Goal: Task Accomplishment & Management: Complete application form

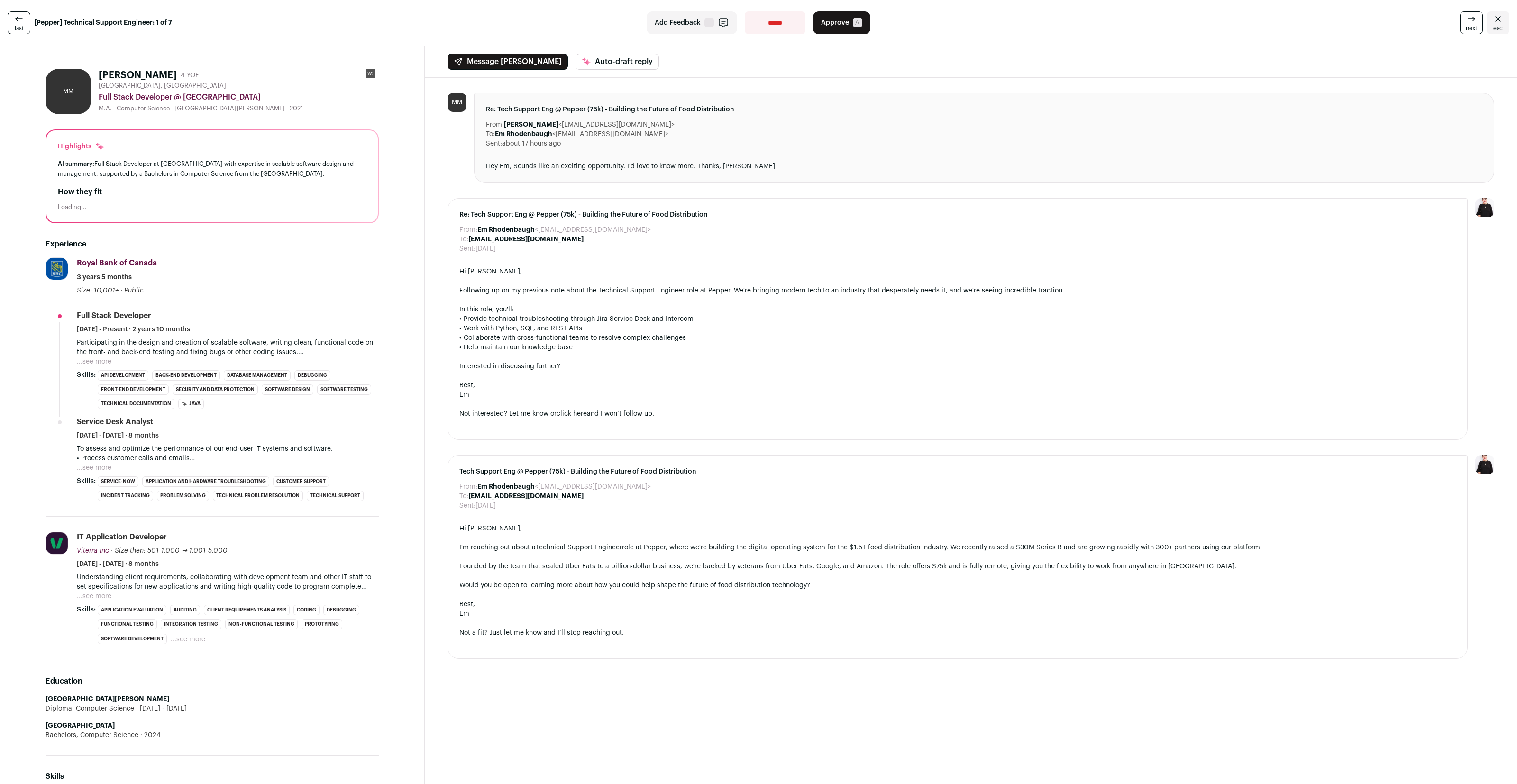
click at [92, 363] on button "...see more" at bounding box center [94, 361] width 35 height 9
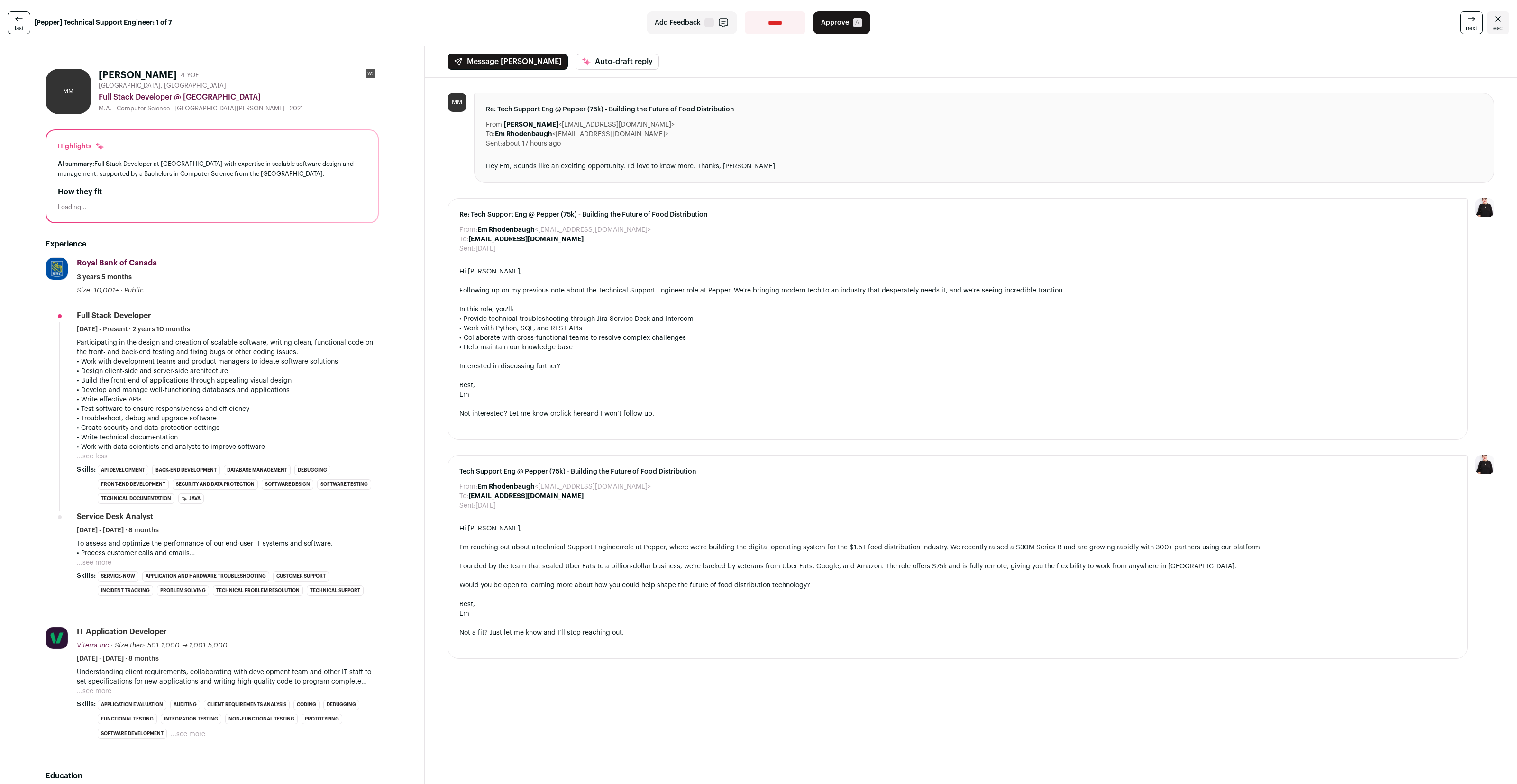
click at [96, 693] on button "...see more" at bounding box center [94, 690] width 35 height 9
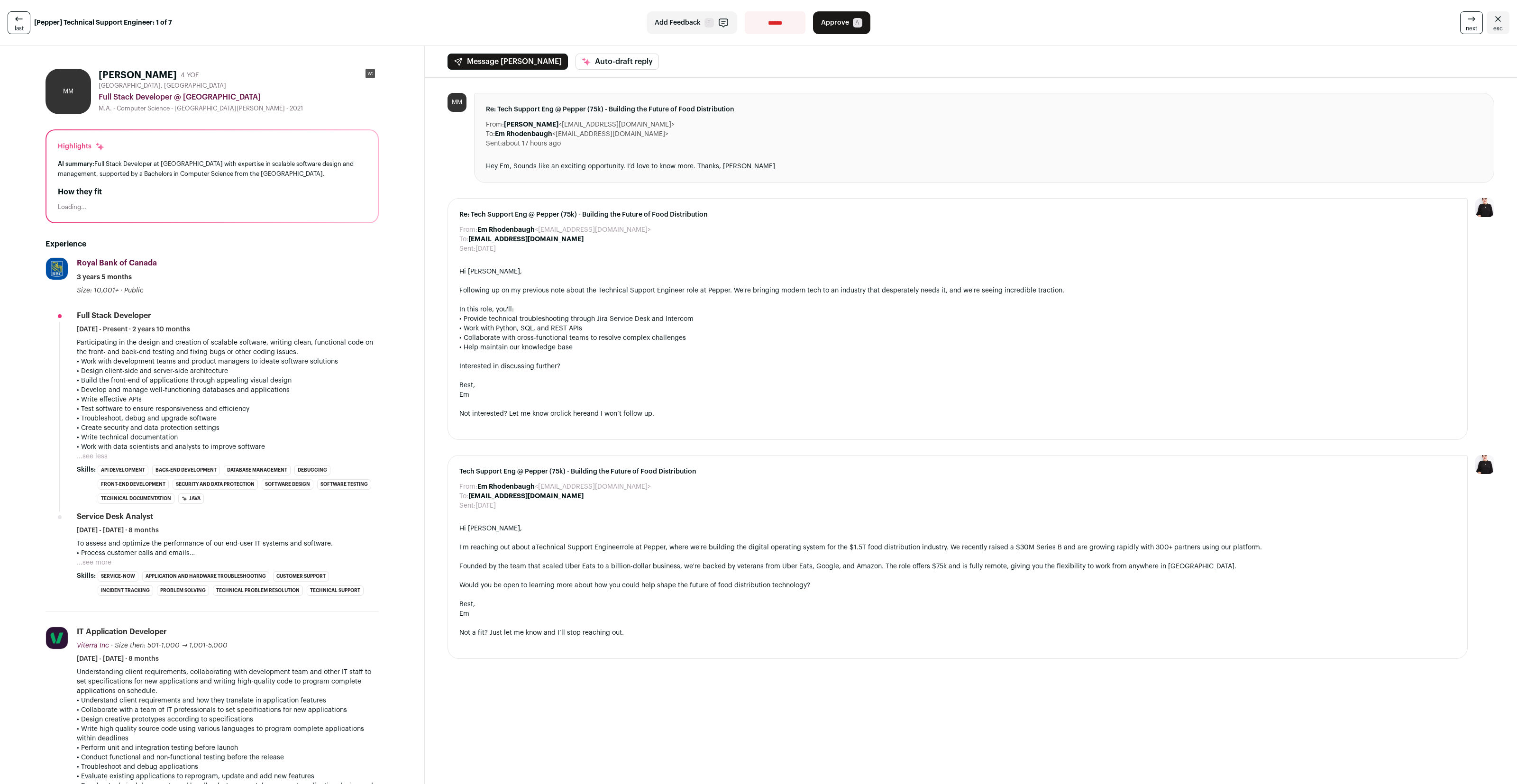
click at [107, 559] on button "...see more" at bounding box center [94, 562] width 35 height 9
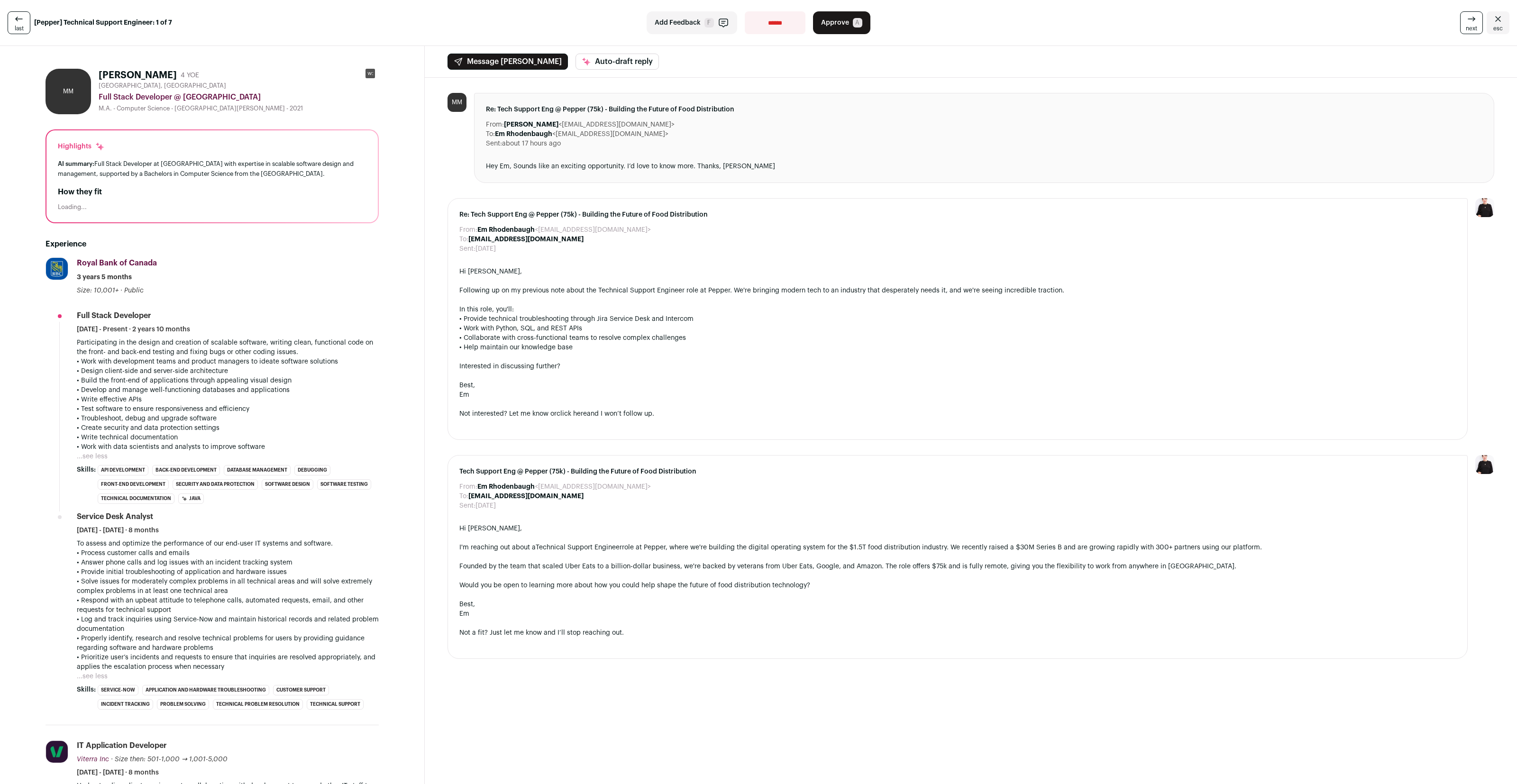
click at [828, 23] on span "Approve" at bounding box center [835, 22] width 28 height 9
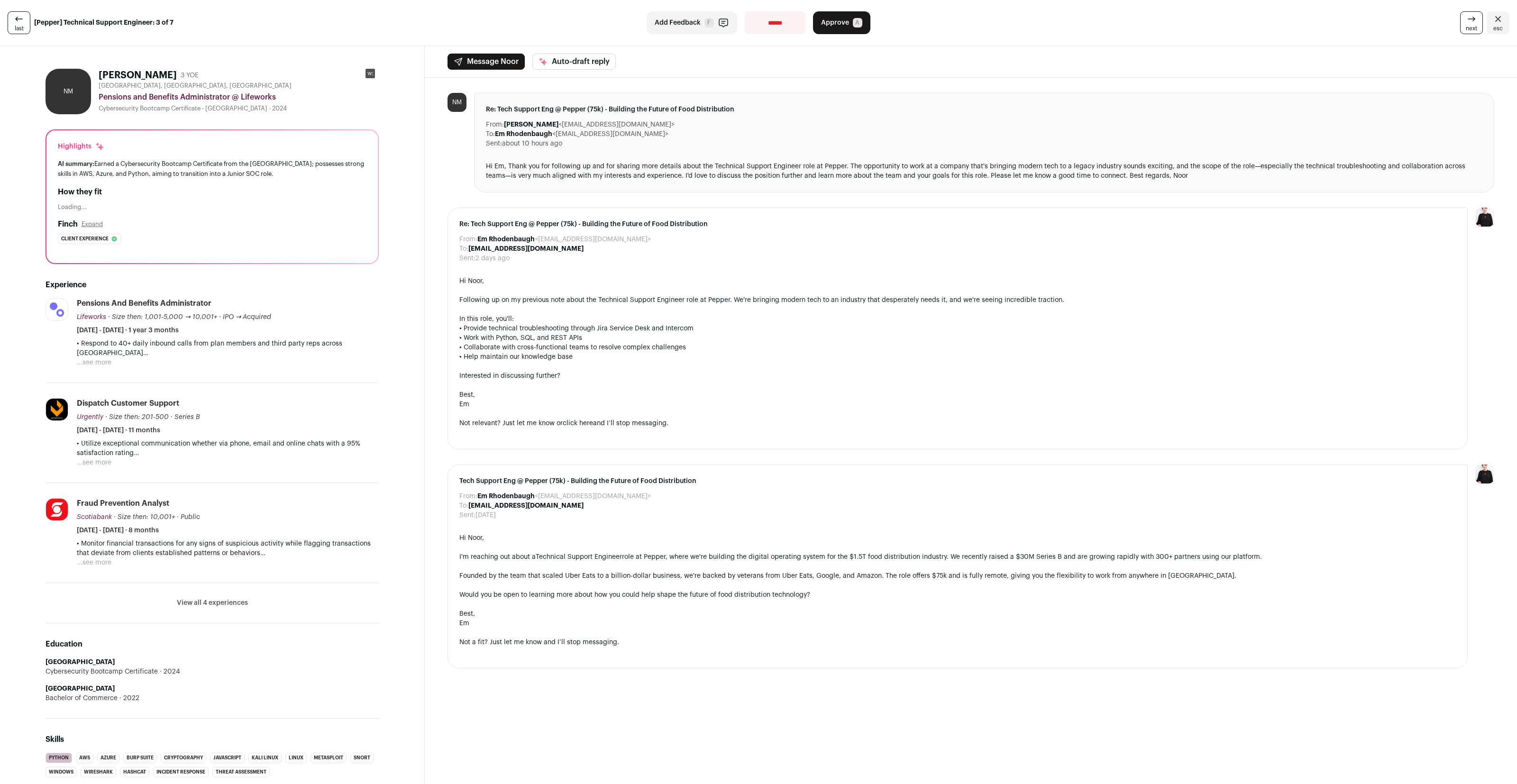
click at [87, 359] on button "...see more" at bounding box center [94, 362] width 35 height 9
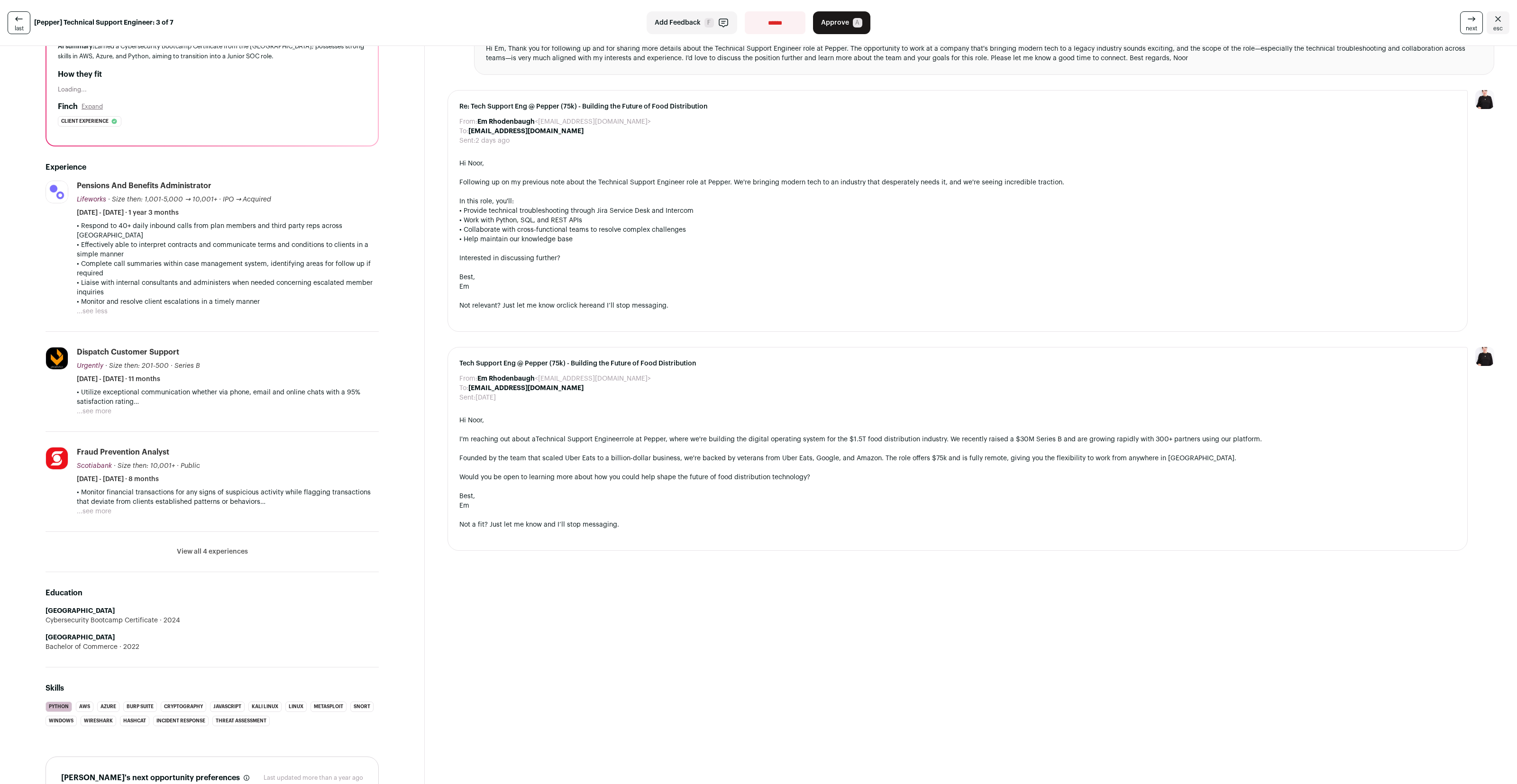
scroll to position [146, 0]
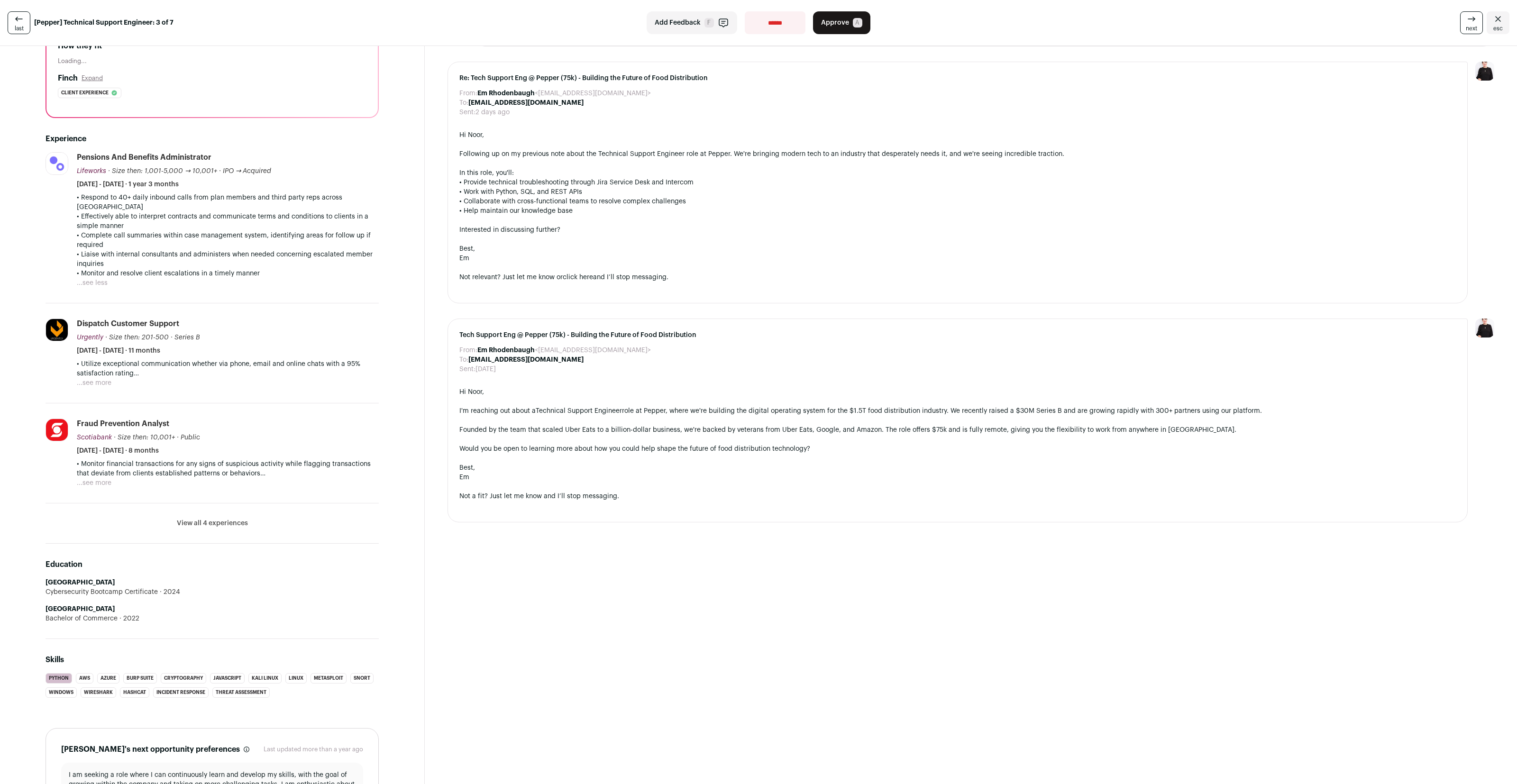
click at [101, 478] on li "Scotiabank scotiabank.com Add to company list Public / Private Public Company s…" at bounding box center [212, 453] width 333 height 100
click at [101, 478] on button "...see more" at bounding box center [94, 483] width 35 height 9
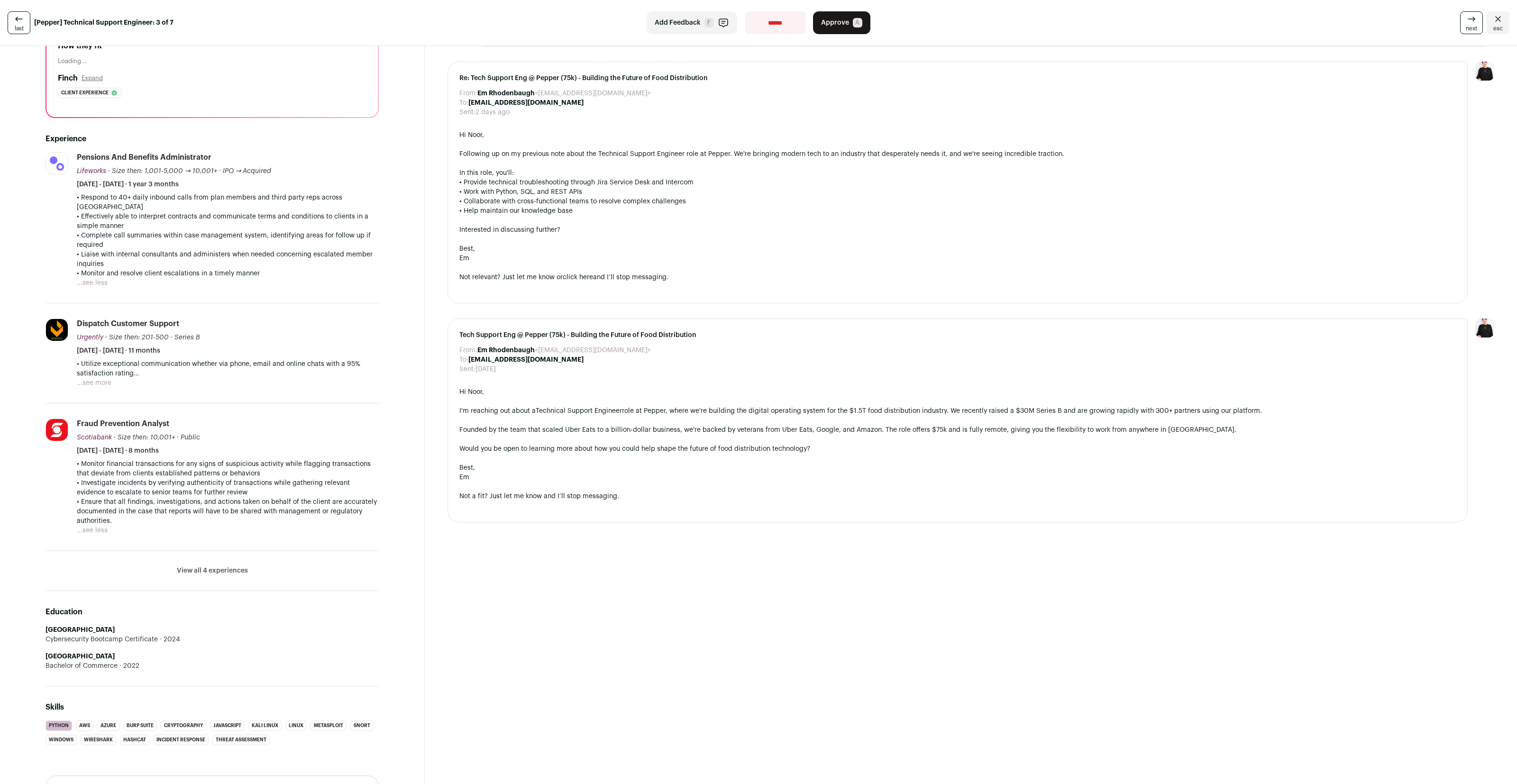
click at [769, 24] on select "**********" at bounding box center [775, 23] width 60 height 23
select select "**********"
click at [745, 12] on select "**********" at bounding box center [775, 23] width 60 height 23
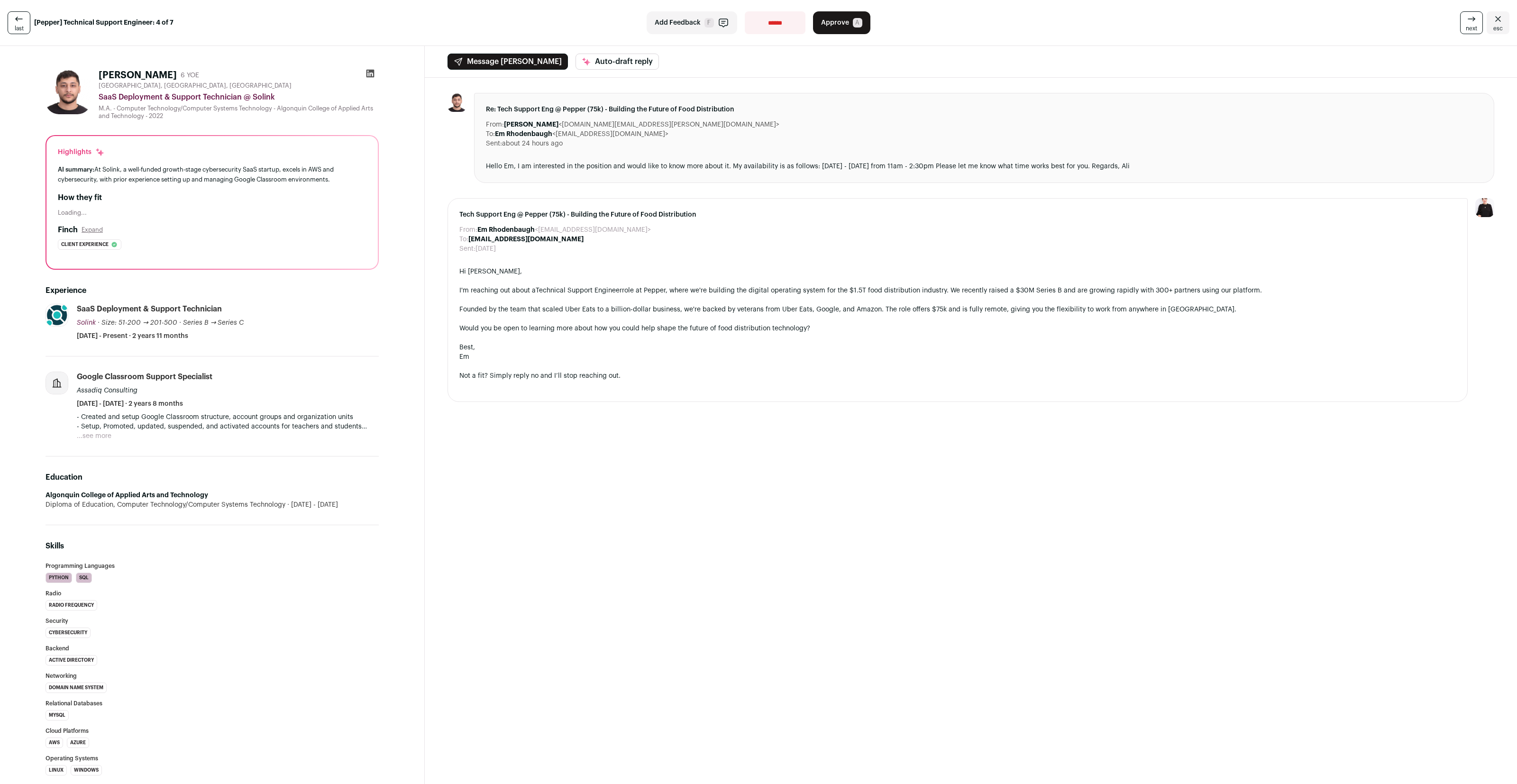
click at [104, 437] on button "...see more" at bounding box center [94, 435] width 35 height 9
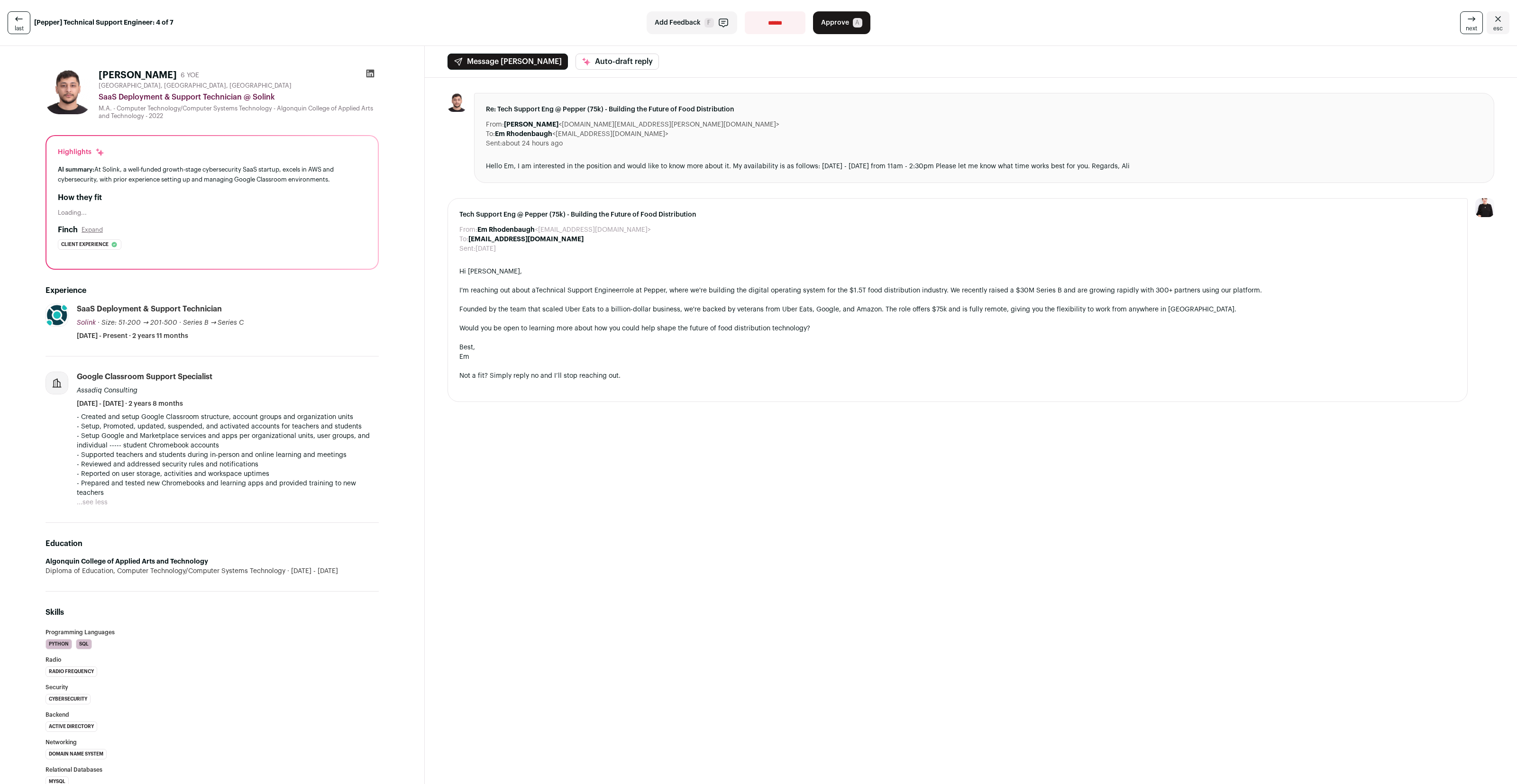
scroll to position [1, 0]
click at [830, 26] on span "Approve" at bounding box center [835, 22] width 28 height 9
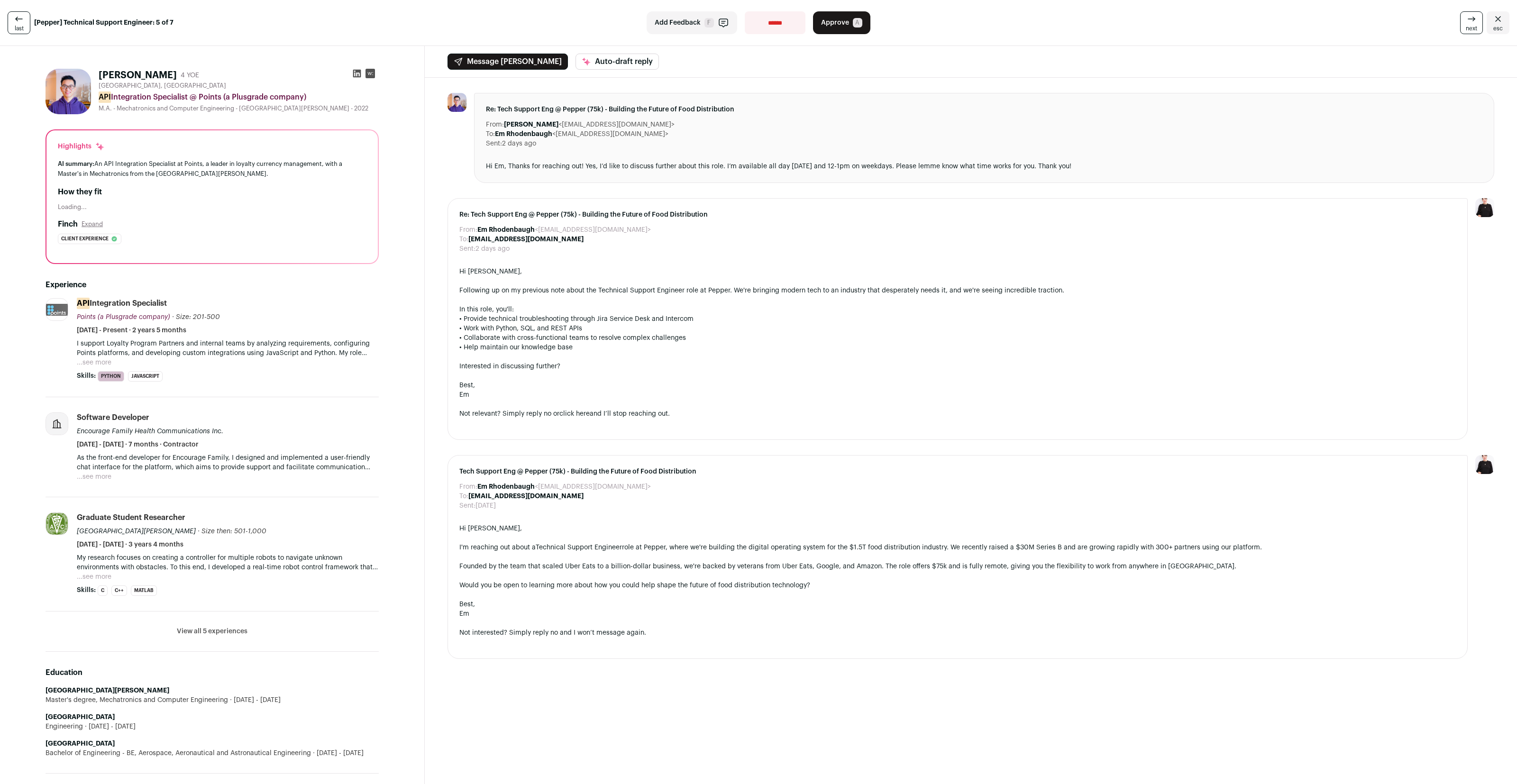
click at [92, 361] on button "...see more" at bounding box center [94, 362] width 35 height 9
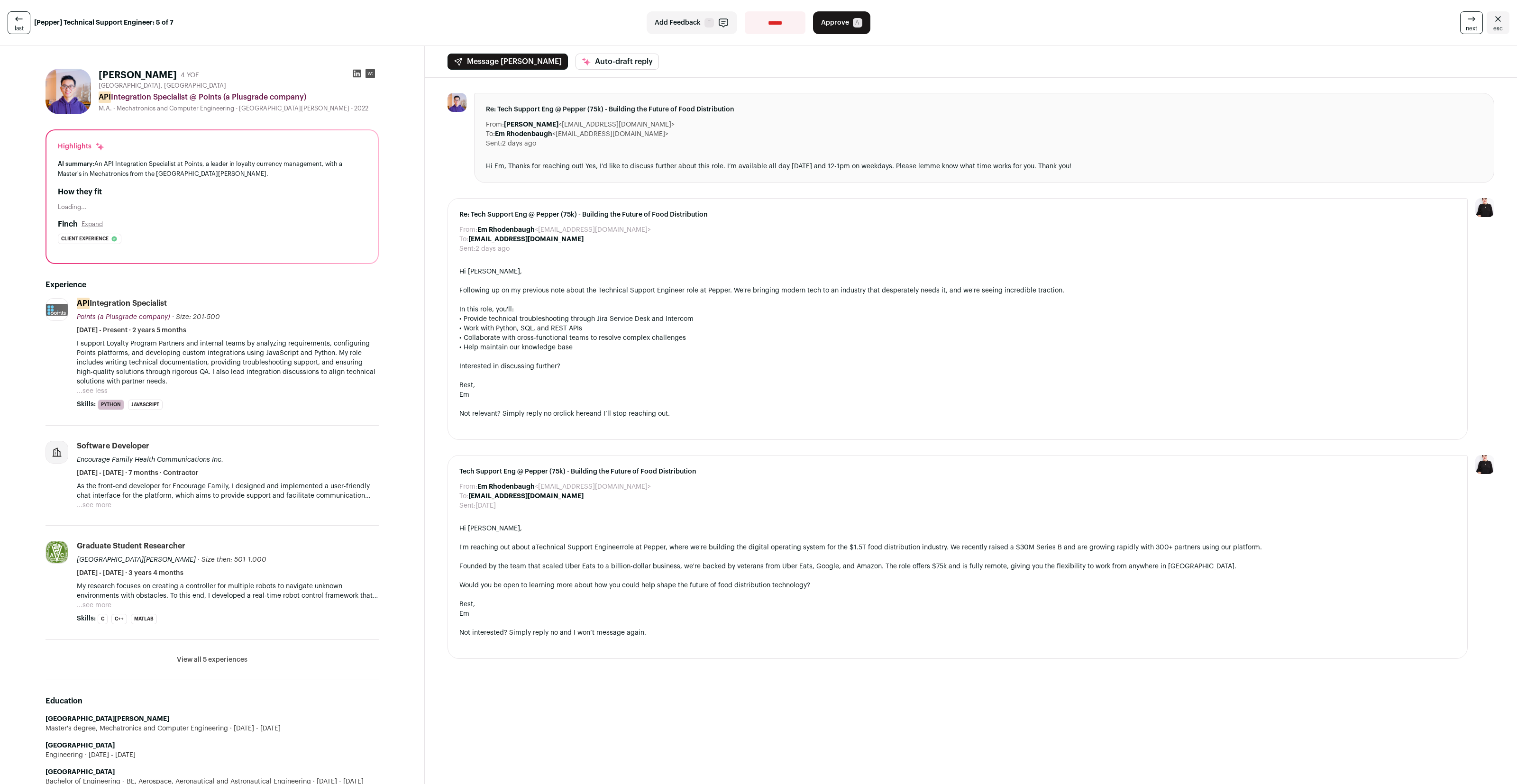
click at [823, 24] on span "Approve" at bounding box center [835, 22] width 28 height 9
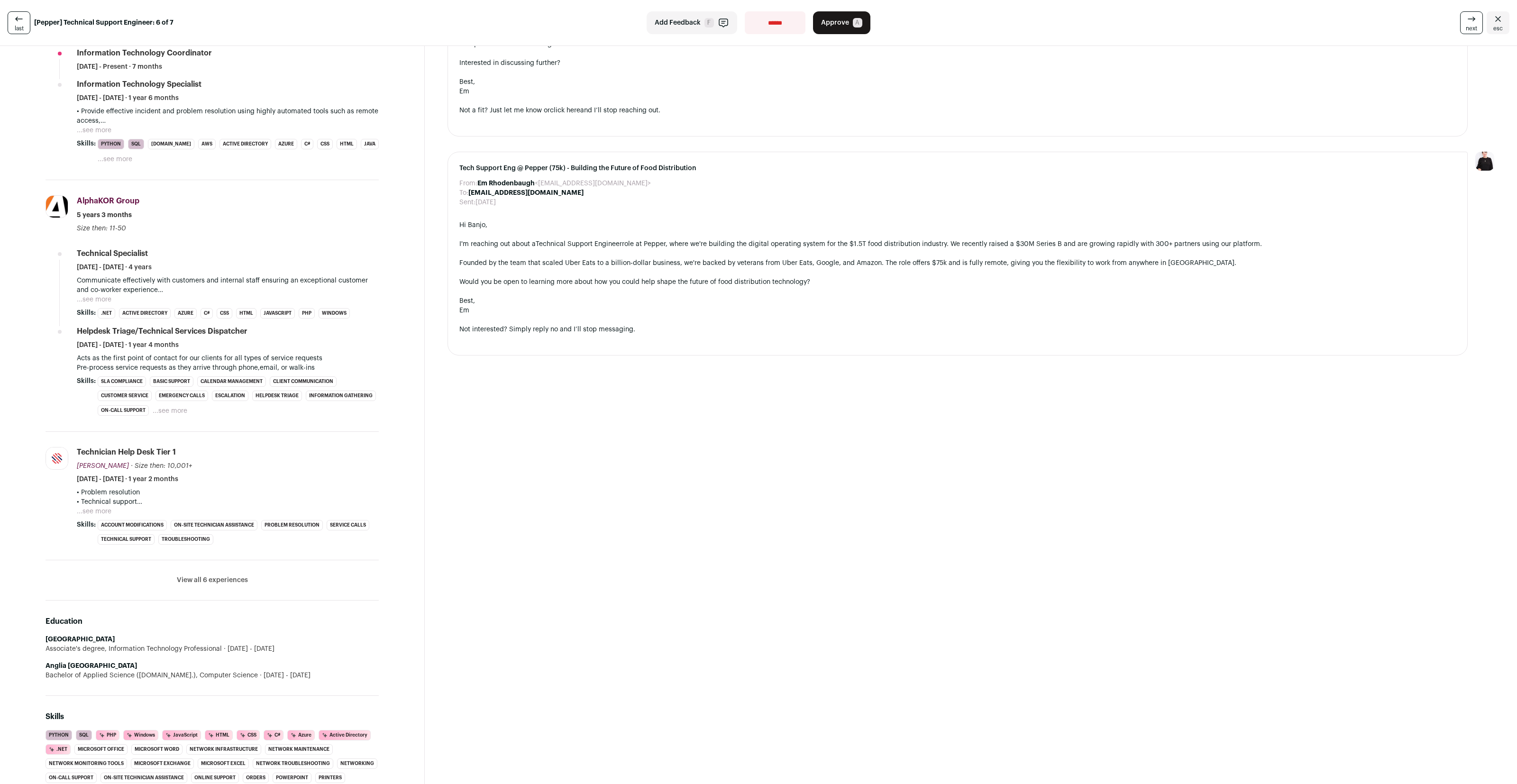
scroll to position [341, 0]
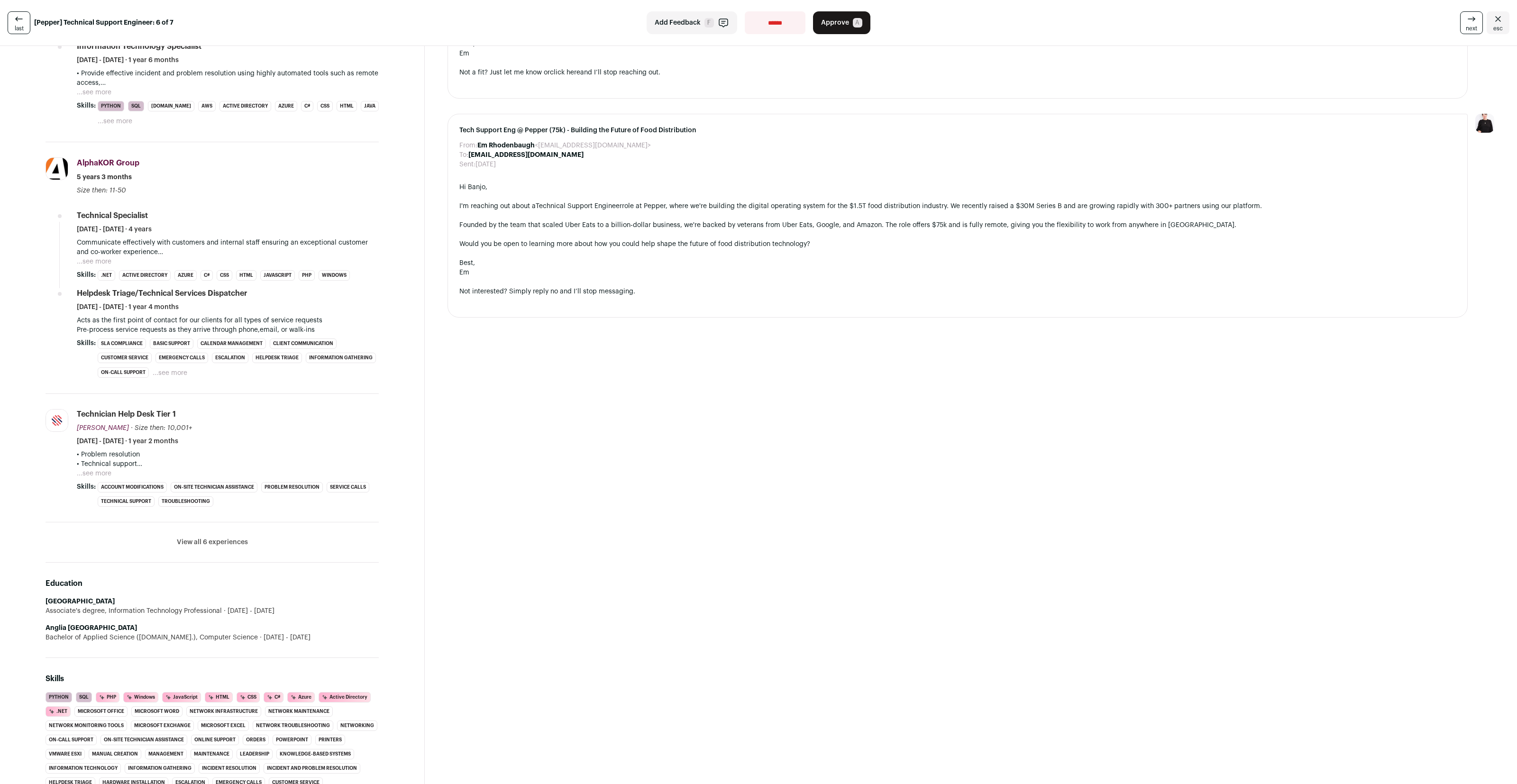
click at [94, 266] on button "...see more" at bounding box center [94, 261] width 35 height 9
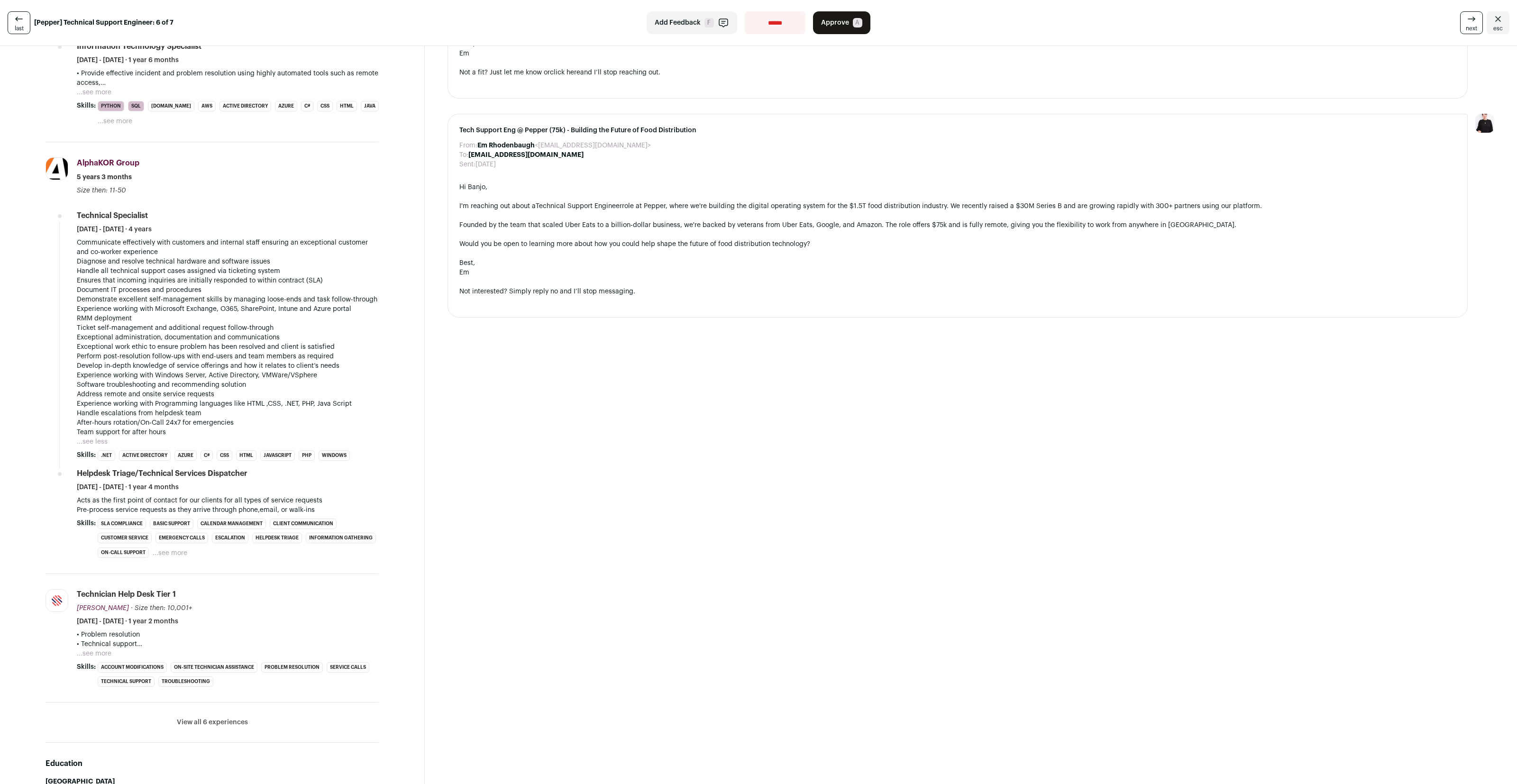
scroll to position [139, 0]
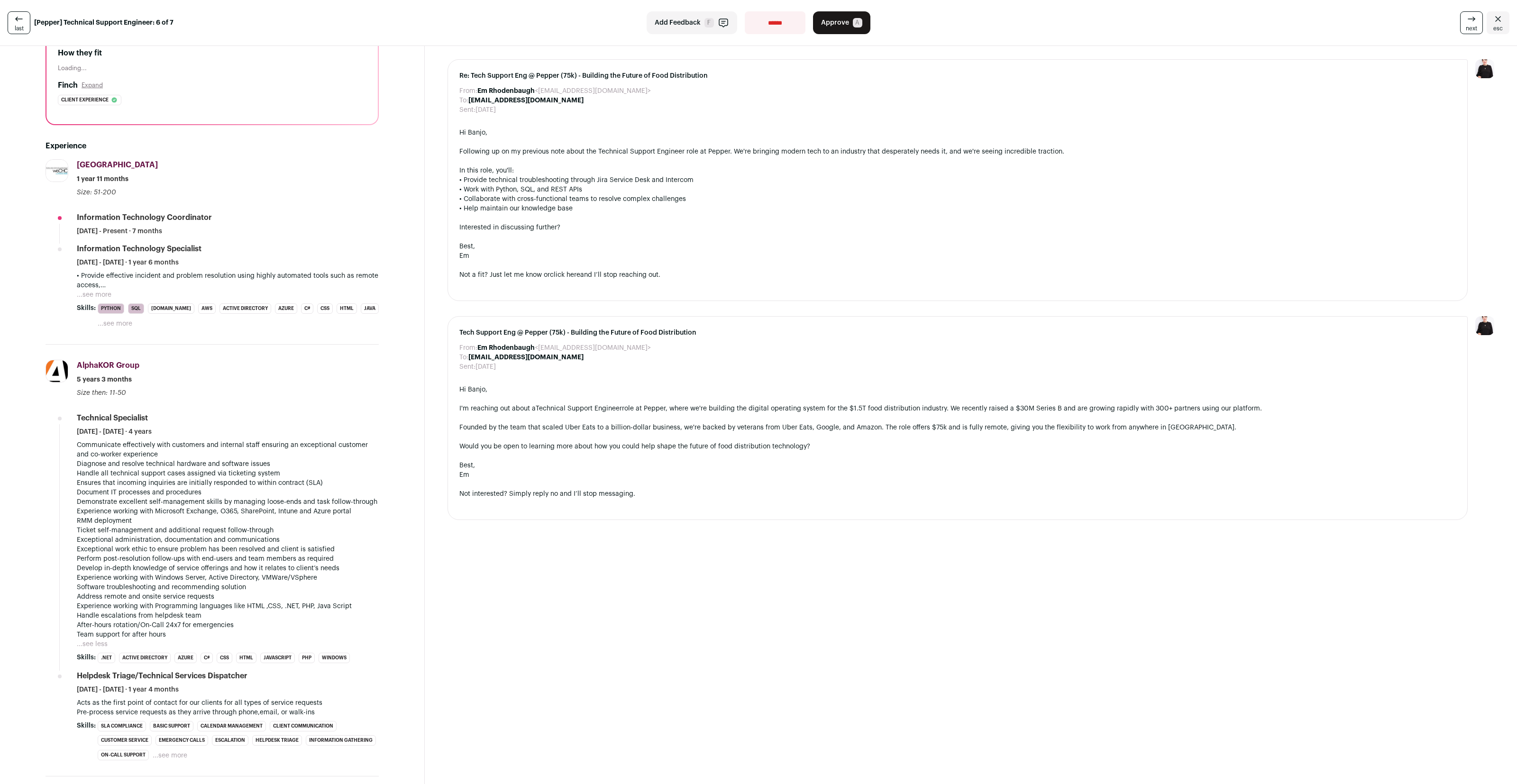
click at [91, 299] on button "...see more" at bounding box center [94, 294] width 35 height 9
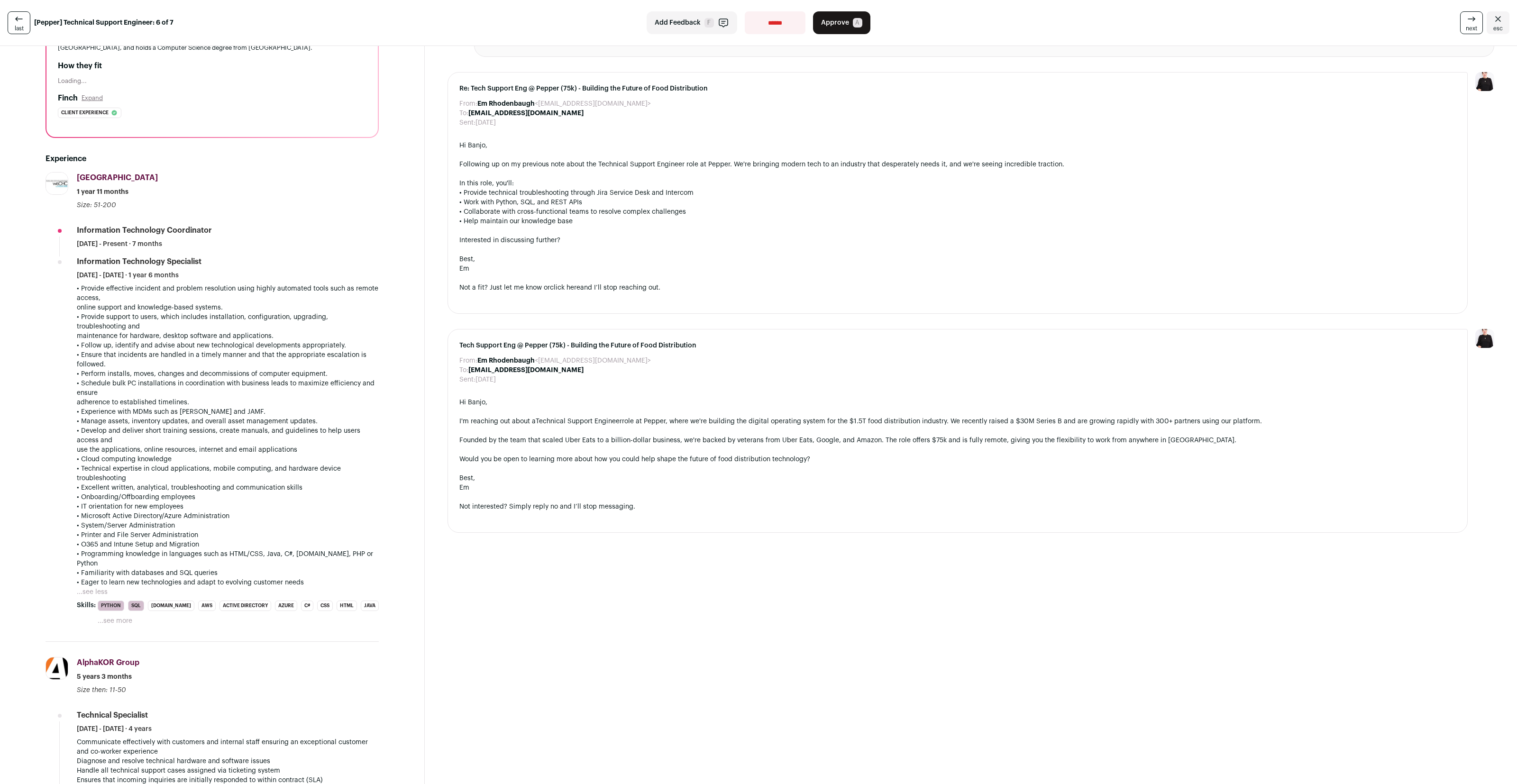
scroll to position [125, 0]
click at [837, 26] on span "Approve" at bounding box center [835, 22] width 28 height 9
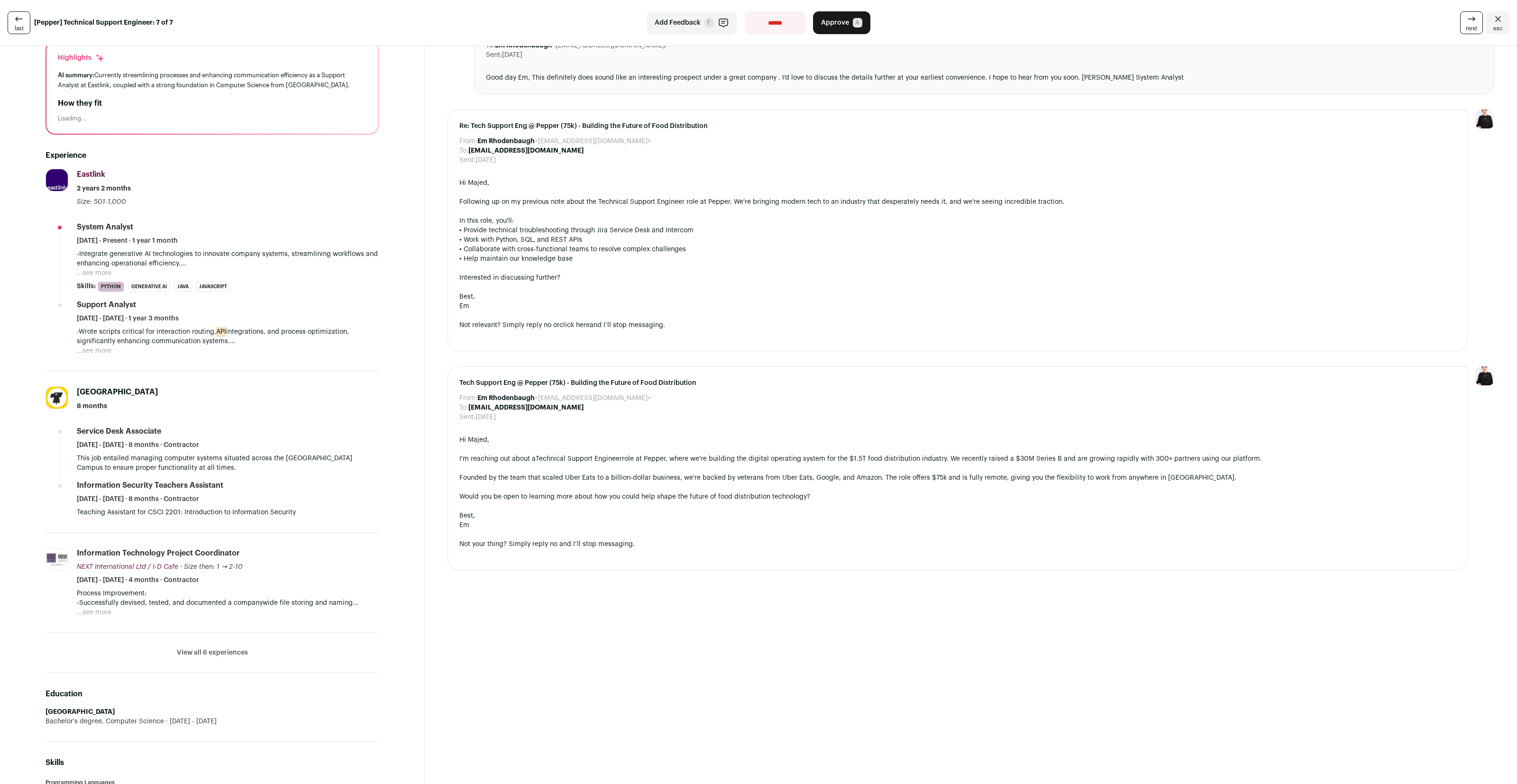
scroll to position [216, 0]
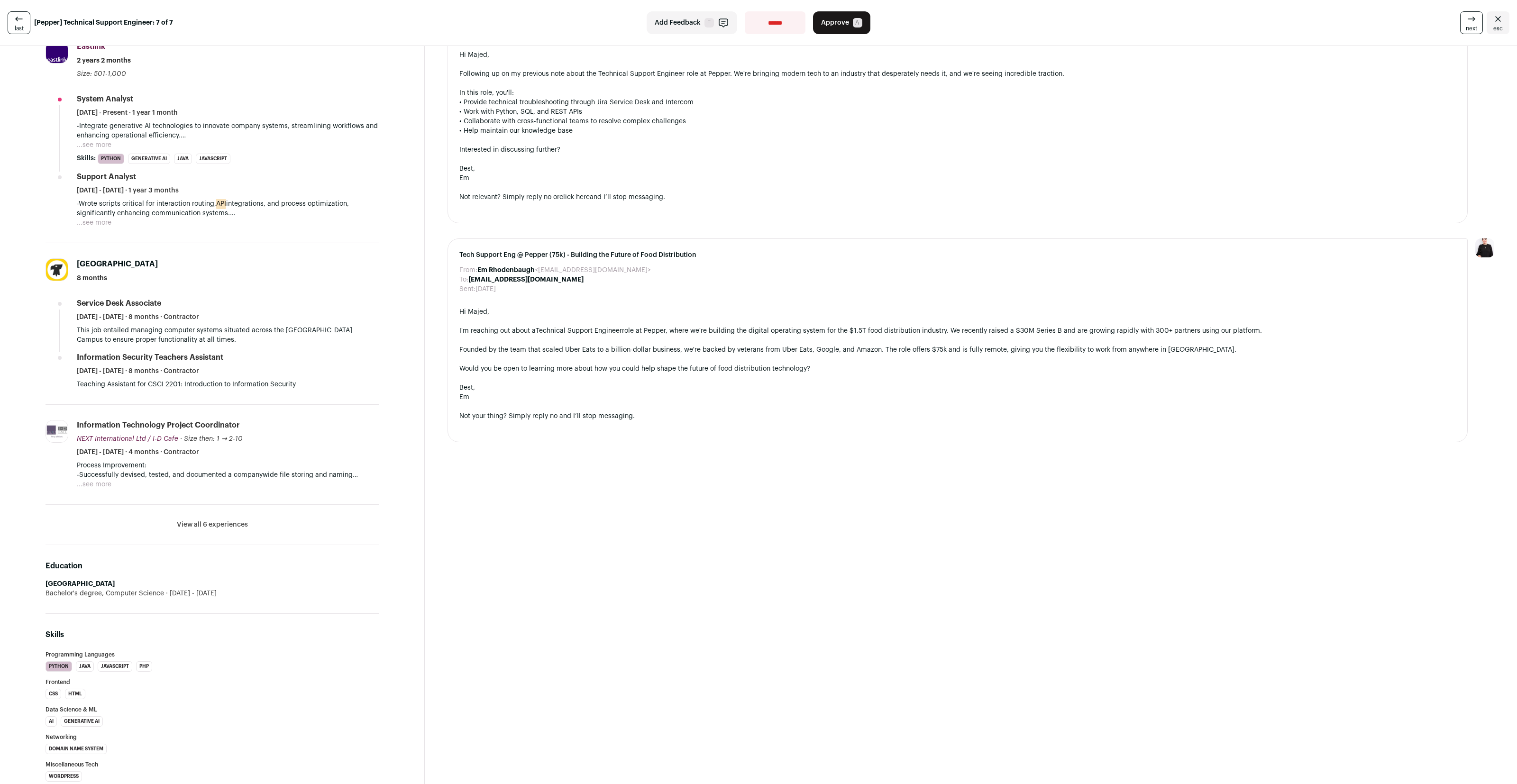
click at [95, 223] on button "...see more" at bounding box center [94, 222] width 35 height 9
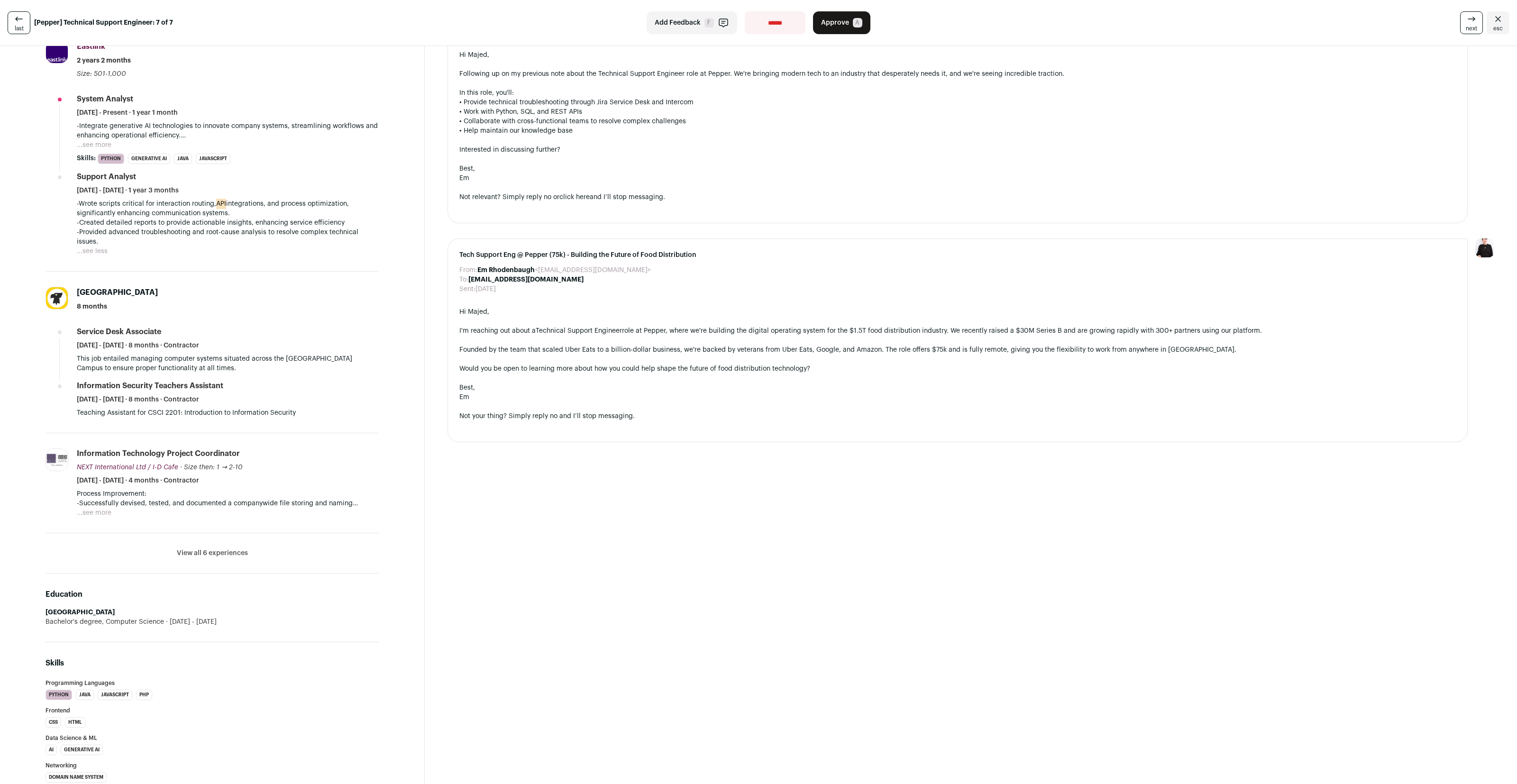
scroll to position [0, 0]
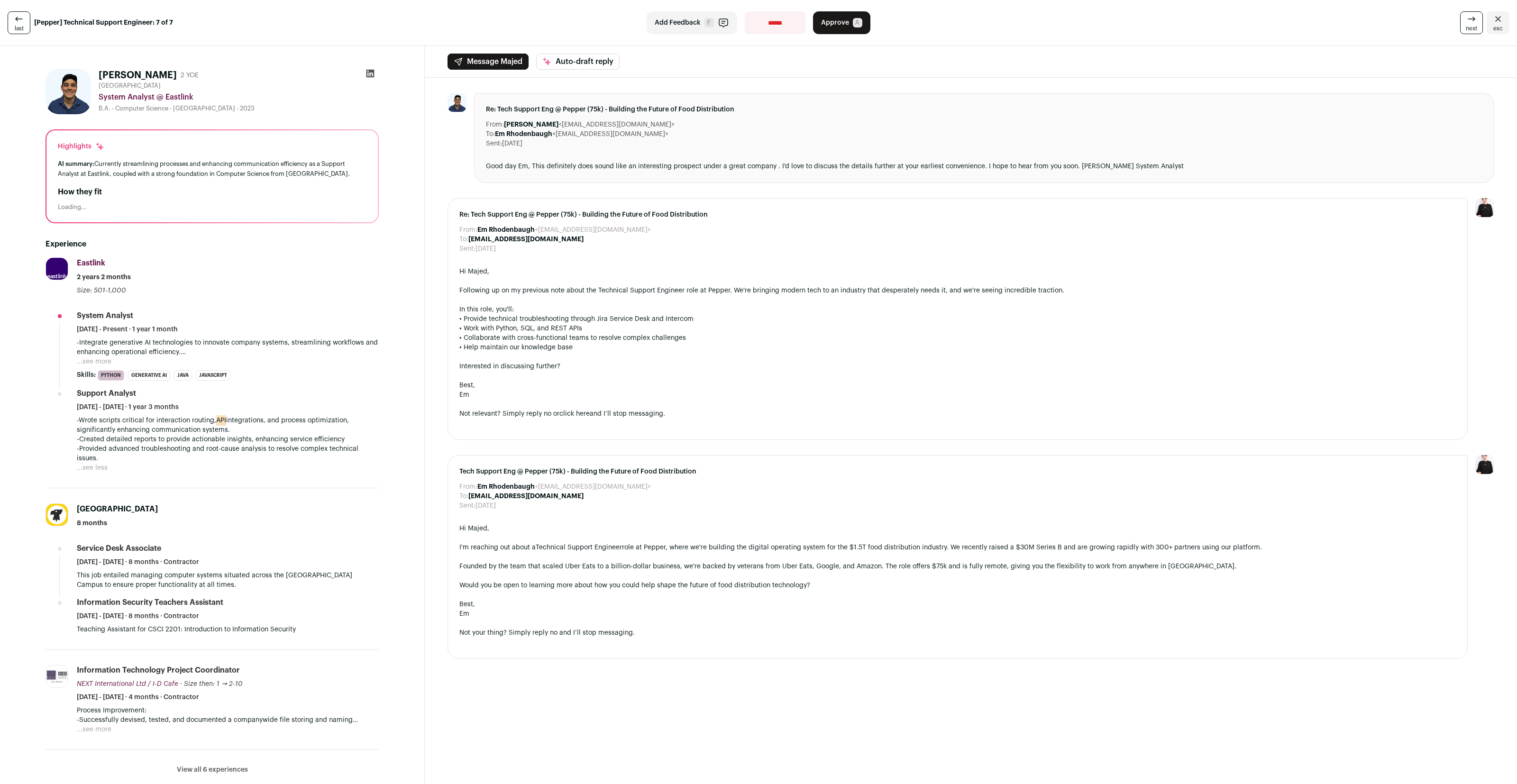
click at [822, 22] on span "Approve" at bounding box center [835, 22] width 28 height 9
